Goal: Task Accomplishment & Management: Manage account settings

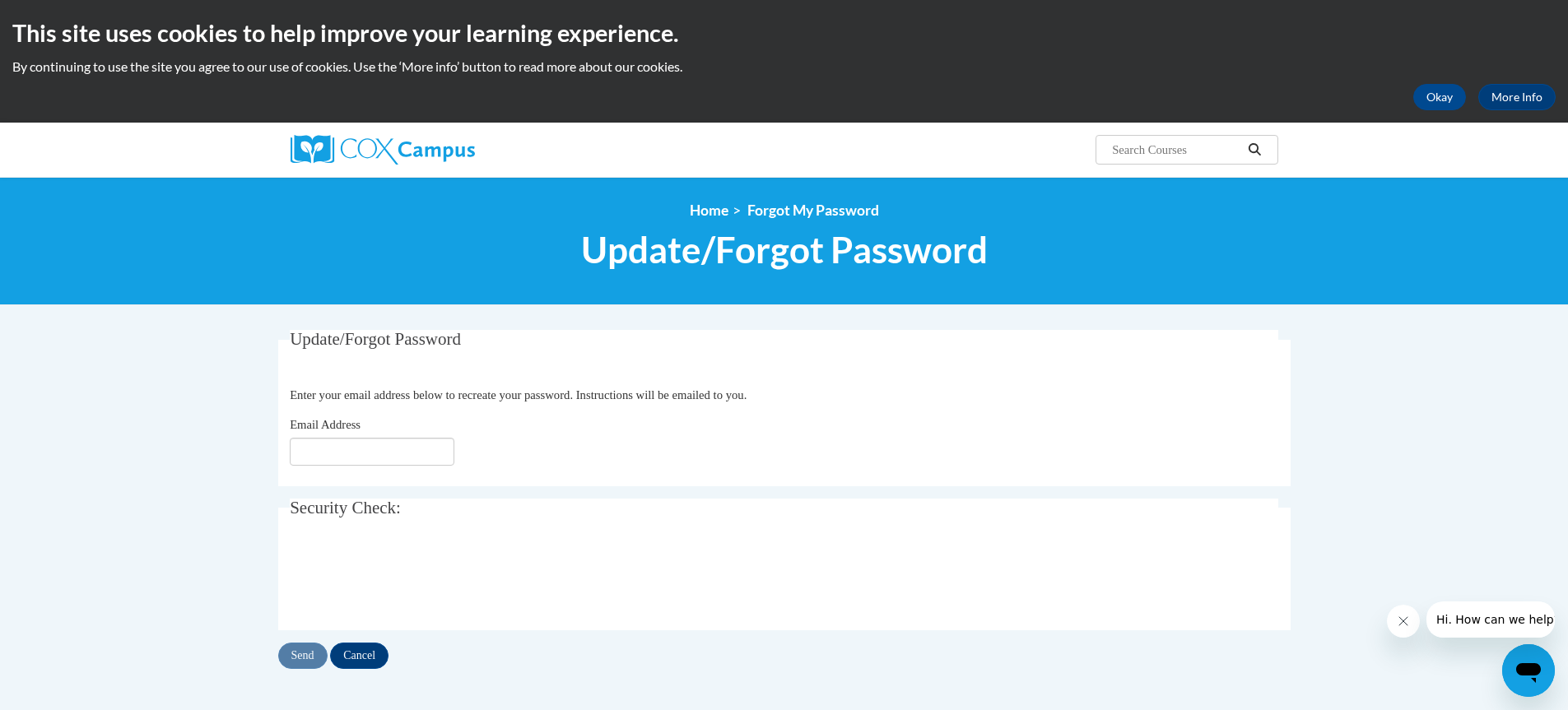
type input "[EMAIL_ADDRESS][DOMAIN_NAME]"
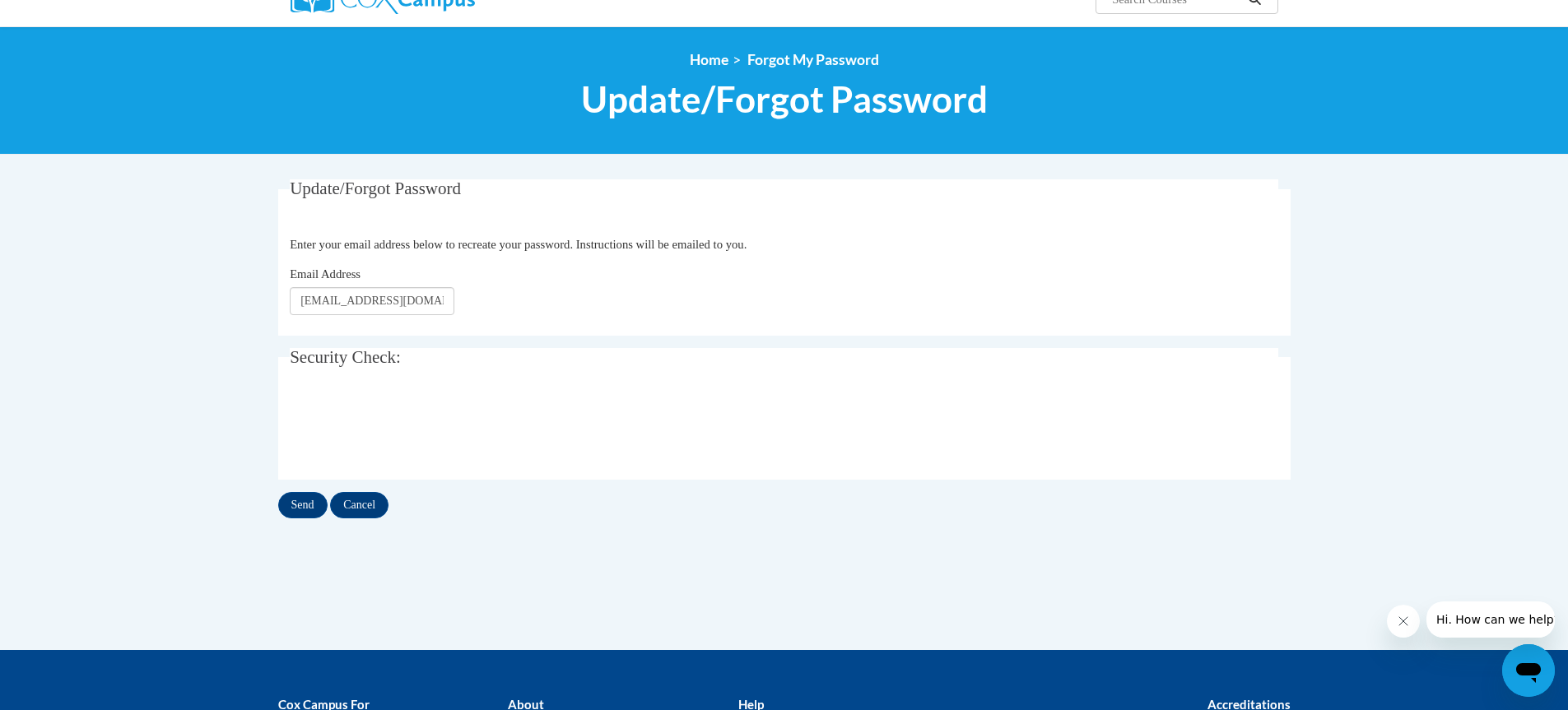
scroll to position [165, 0]
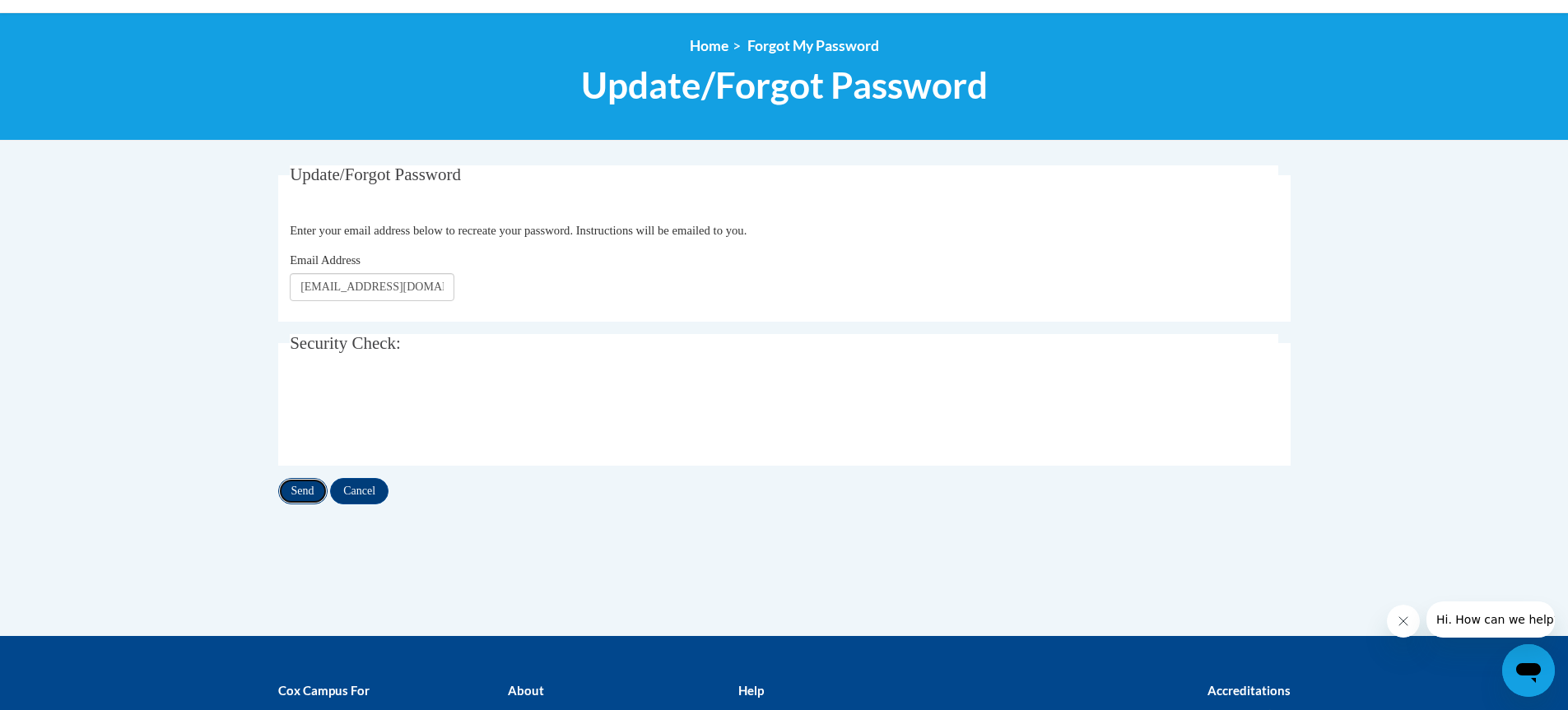
click at [288, 486] on input "Send" at bounding box center [303, 491] width 50 height 27
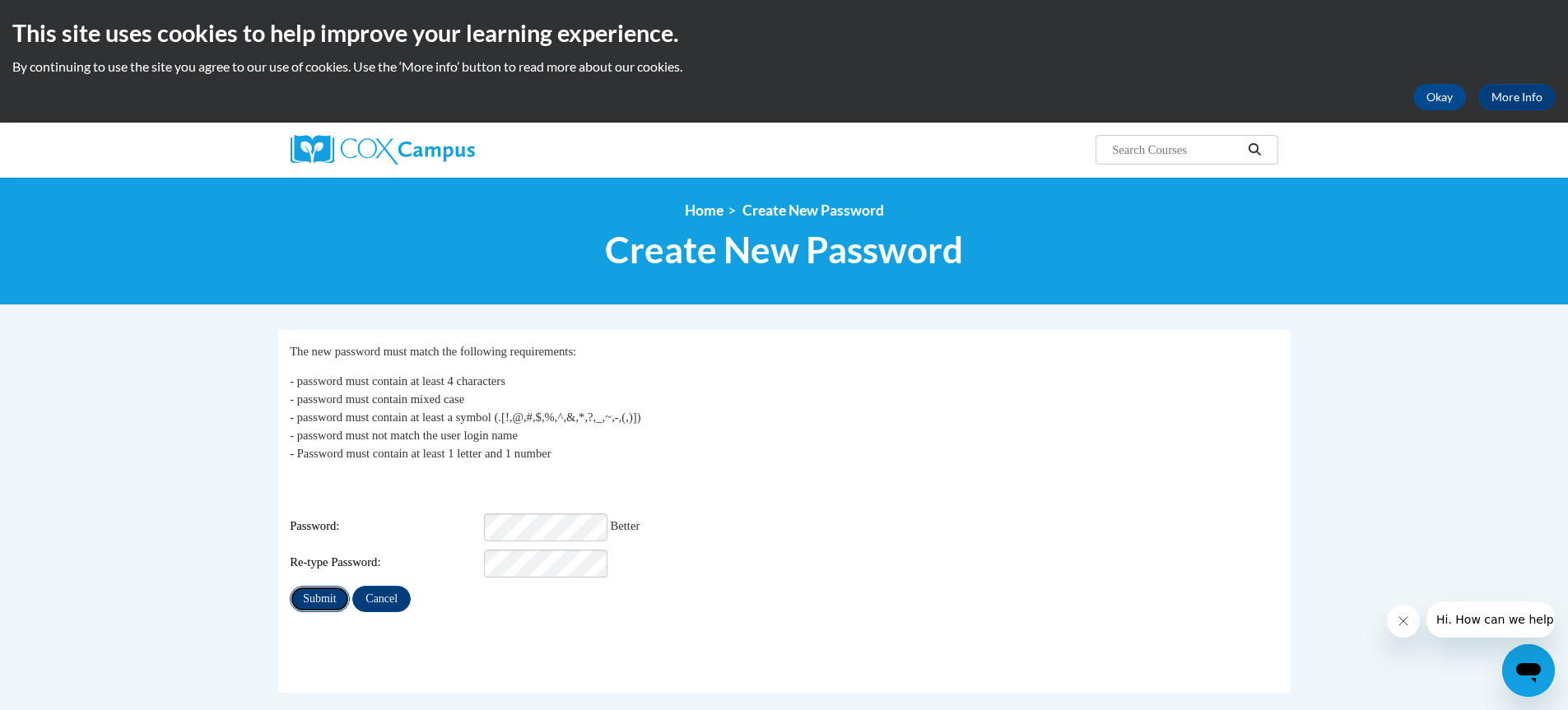
click at [319, 586] on input "Submit" at bounding box center [319, 599] width 59 height 27
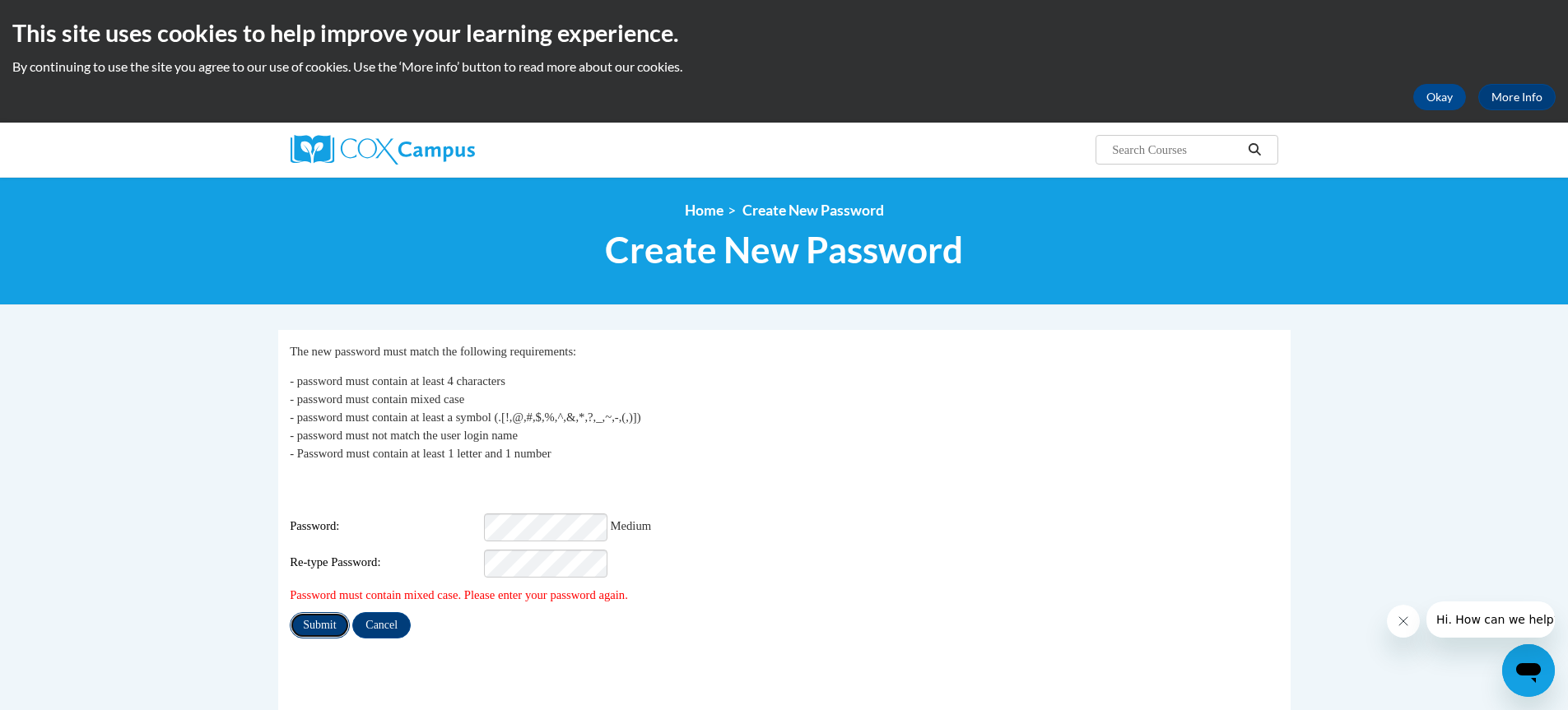
click at [324, 612] on input "Submit" at bounding box center [319, 625] width 59 height 27
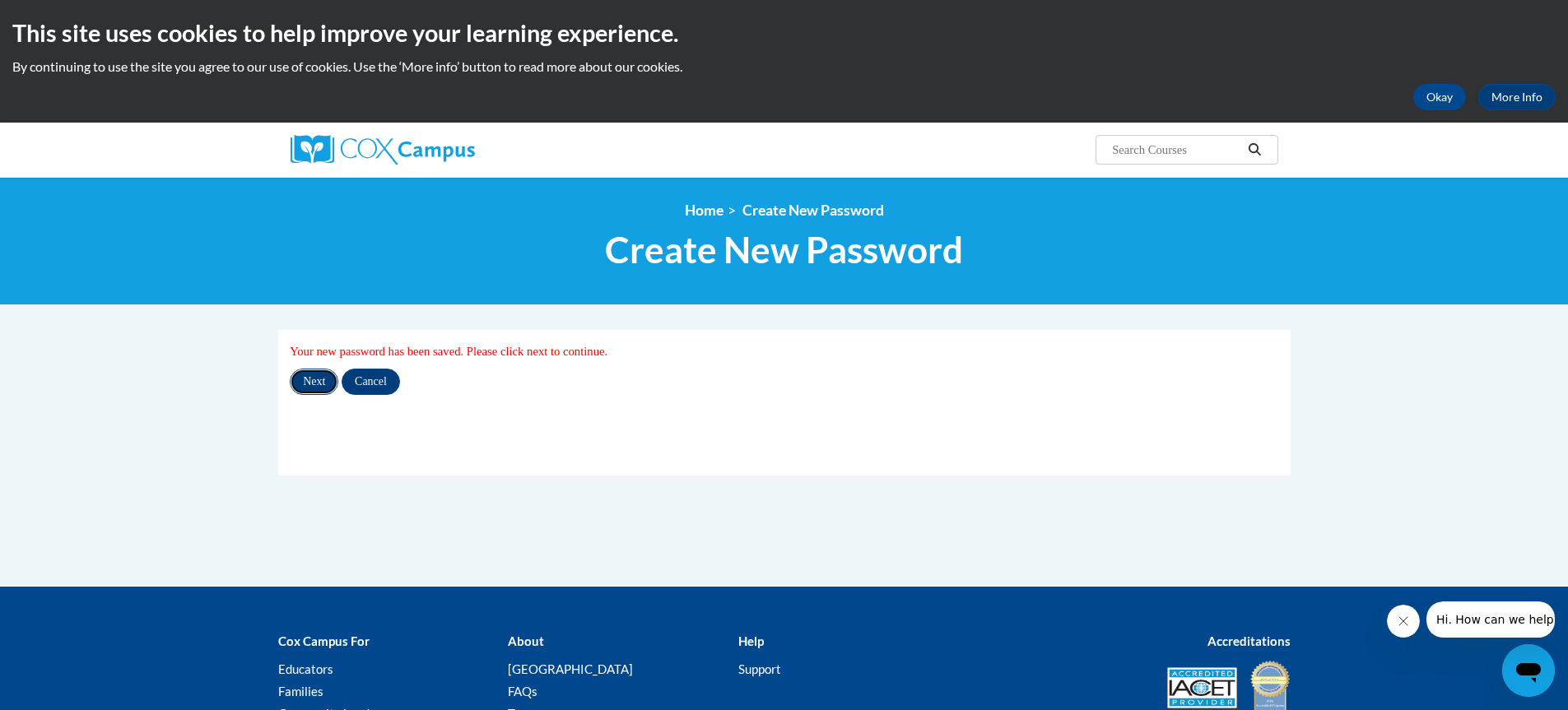
click at [320, 384] on input "Next" at bounding box center [314, 381] width 49 height 27
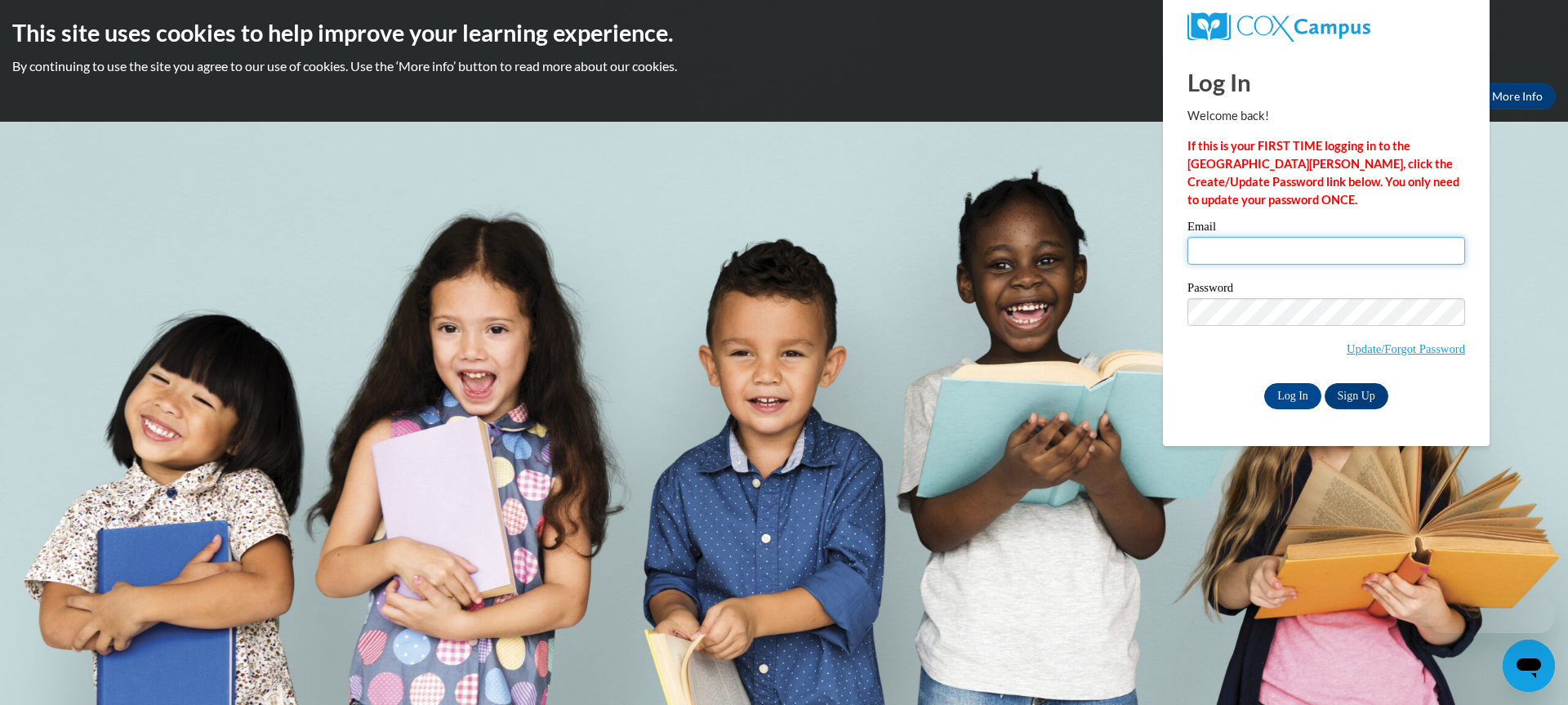
click at [1365, 237] on input "Email" at bounding box center [1327, 251] width 278 height 27
type input "crossatclayacademy@gmail.com"
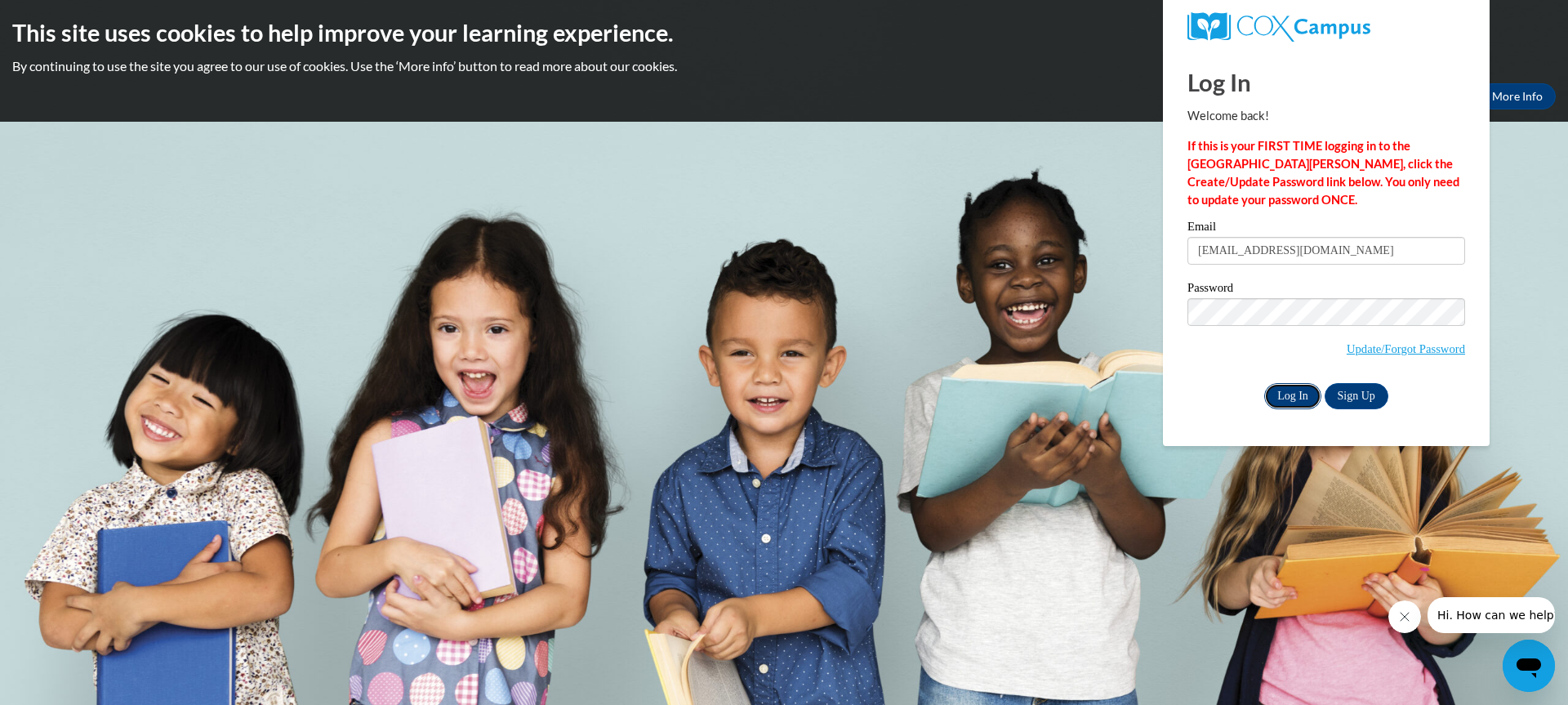
click at [1280, 396] on input "Log In" at bounding box center [1293, 396] width 58 height 27
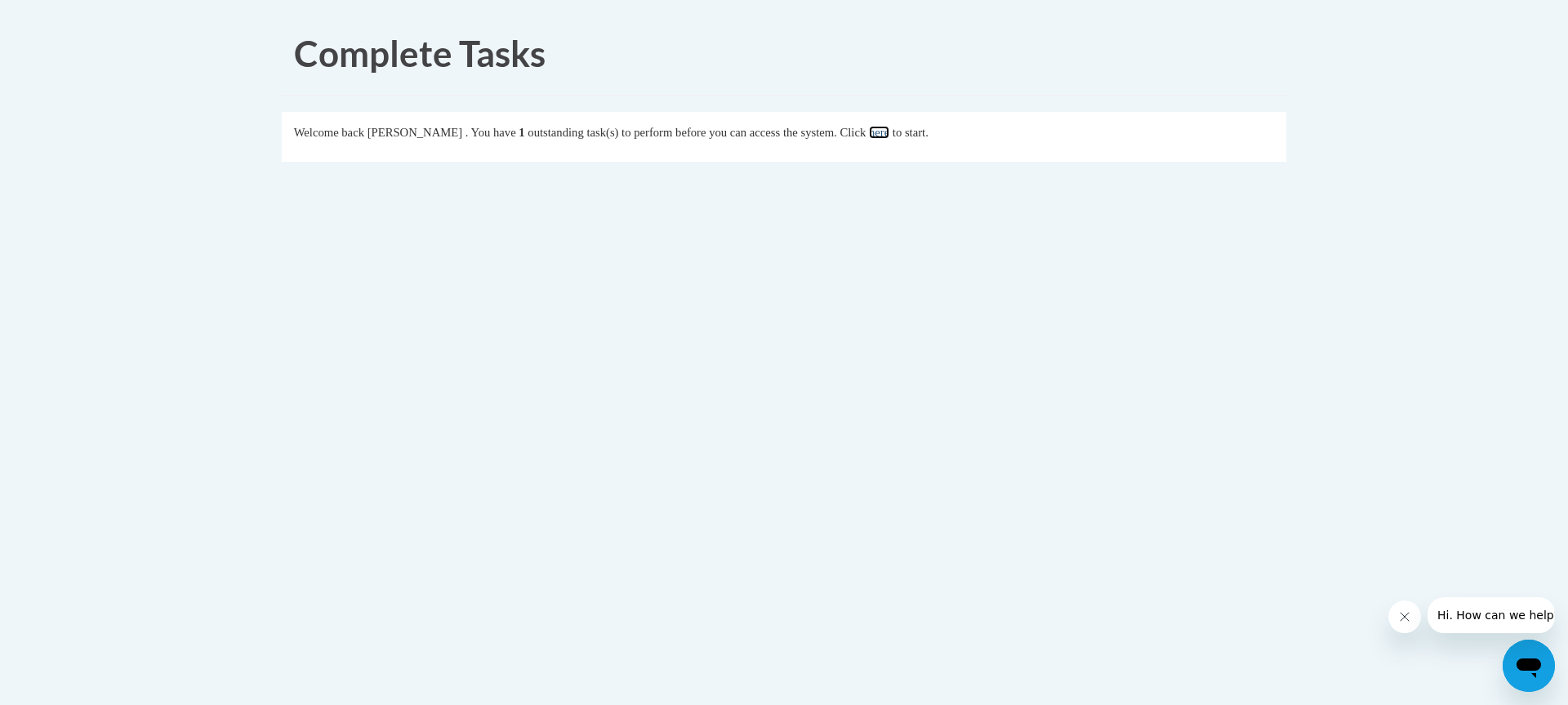
click at [889, 127] on link "here" at bounding box center [879, 133] width 20 height 13
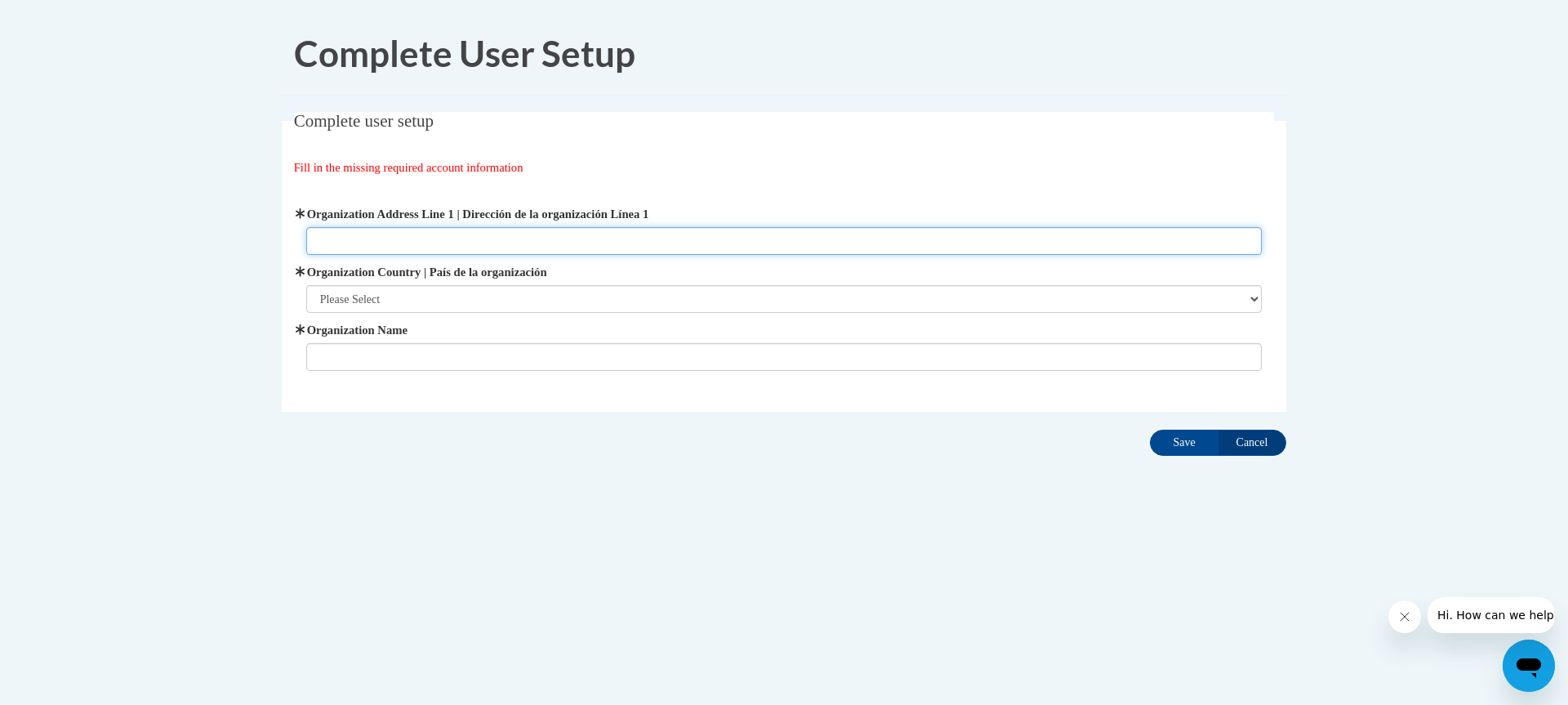
click at [427, 245] on input "Organization Address Line 1 | Dirección de la organización Línea 1" at bounding box center [784, 240] width 957 height 27
type input "[STREET_ADDRESS]"
type input "Cross at [GEOGRAPHIC_DATA]"
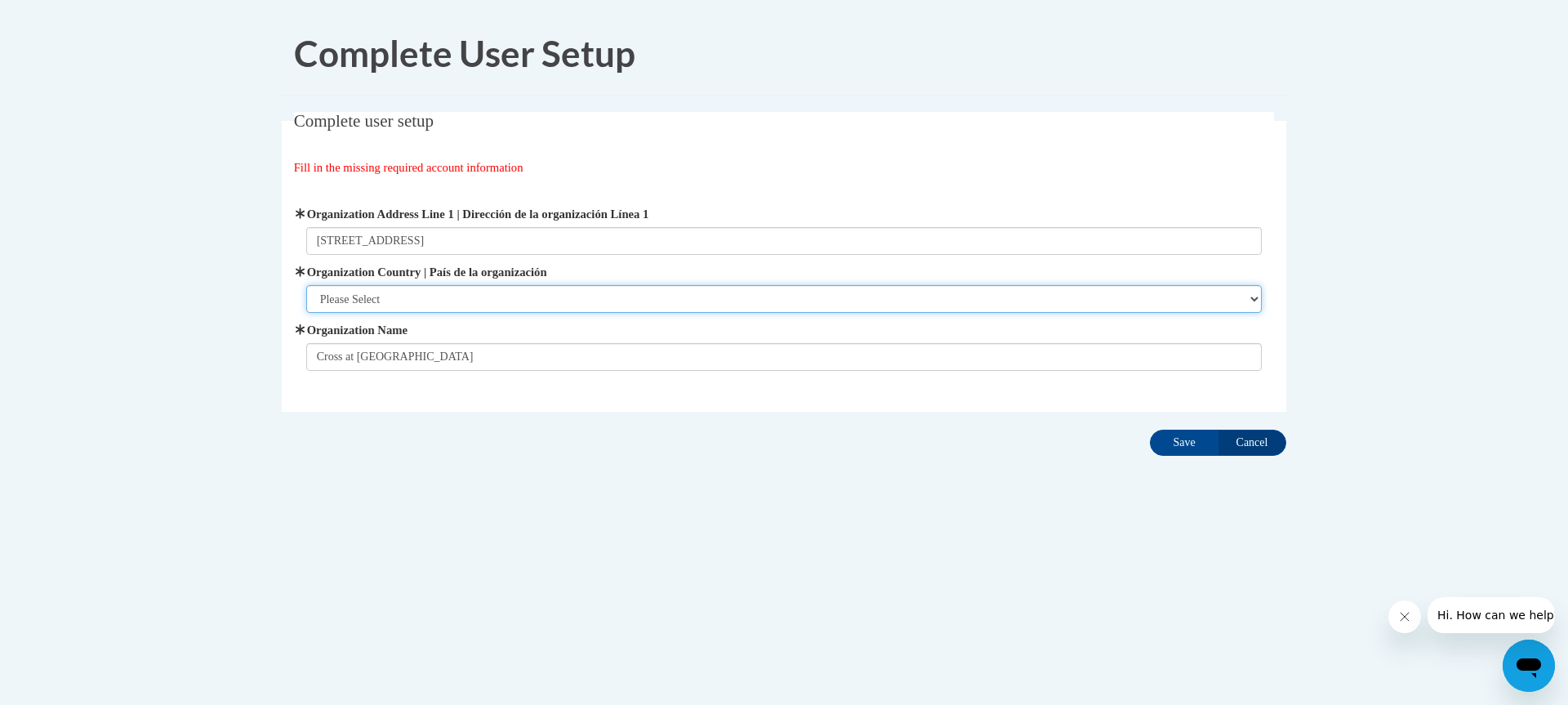
click at [396, 304] on select "Please Select [GEOGRAPHIC_DATA] | [GEOGRAPHIC_DATA] Outside of [GEOGRAPHIC_DATA…" at bounding box center [784, 299] width 957 height 27
select select "ad49bcad-a171-4b2e-b99c-48b446064914"
click at [306, 285] on select "Please Select [GEOGRAPHIC_DATA] | [GEOGRAPHIC_DATA] Outside of [GEOGRAPHIC_DATA…" at bounding box center [784, 299] width 957 height 27
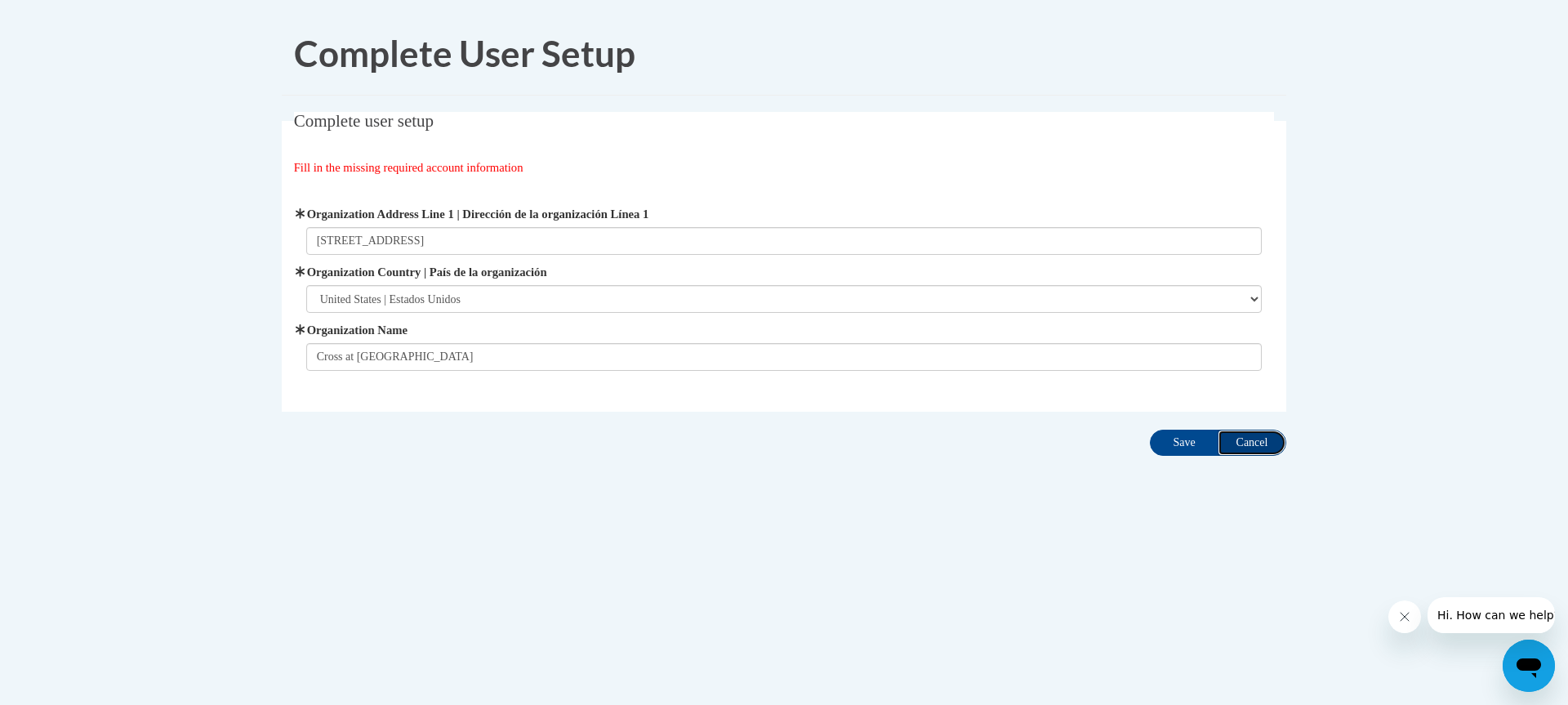
click at [1219, 449] on input "Cancel" at bounding box center [1252, 443] width 69 height 27
click at [1185, 441] on input "Save" at bounding box center [1183, 443] width 69 height 27
